Goal: Task Accomplishment & Management: Manage account settings

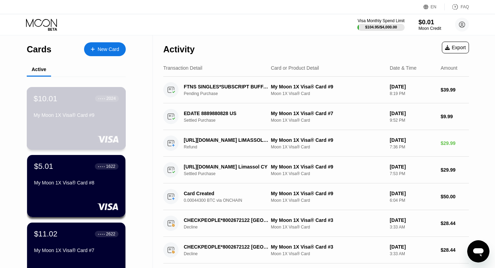
click at [76, 117] on div "My Moon 1X Visa® Card #9" at bounding box center [76, 115] width 85 height 6
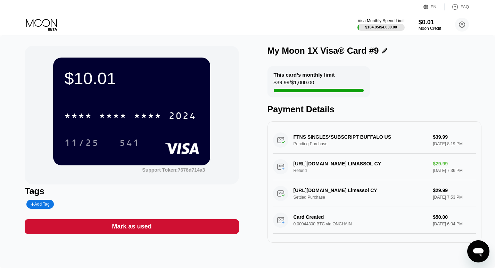
click at [41, 22] on icon at bounding box center [42, 25] width 32 height 12
